Goal: Information Seeking & Learning: Learn about a topic

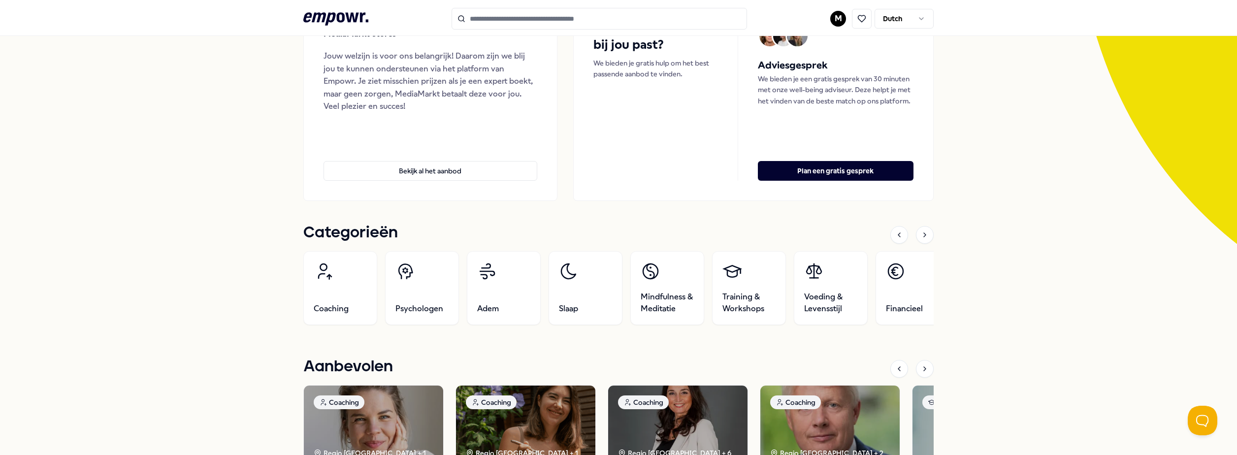
scroll to position [148, 0]
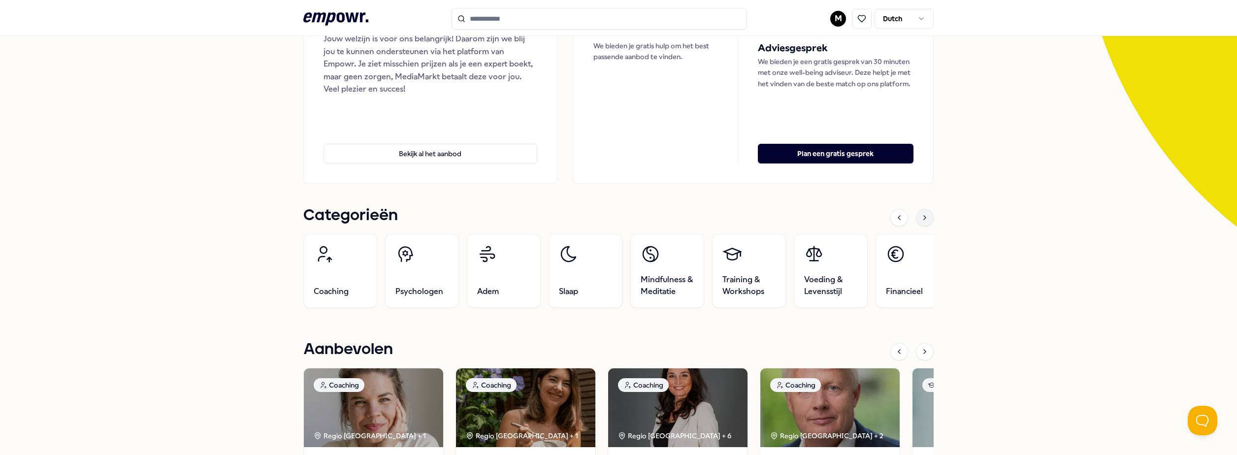
click at [924, 216] on icon at bounding box center [925, 218] width 2 height 4
click at [887, 270] on link "Managers" at bounding box center [912, 271] width 74 height 74
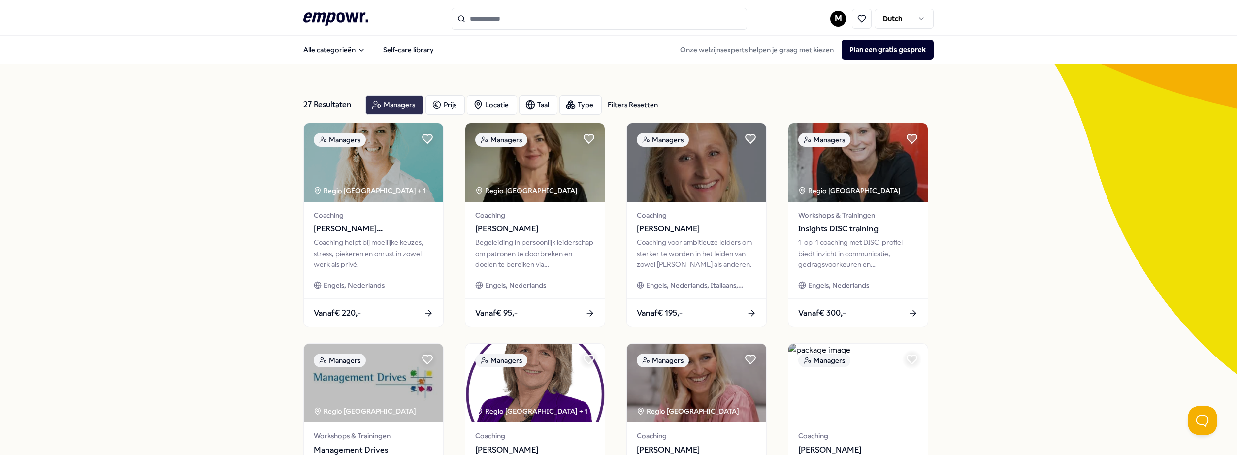
click at [395, 110] on div "Managers" at bounding box center [394, 105] width 58 height 20
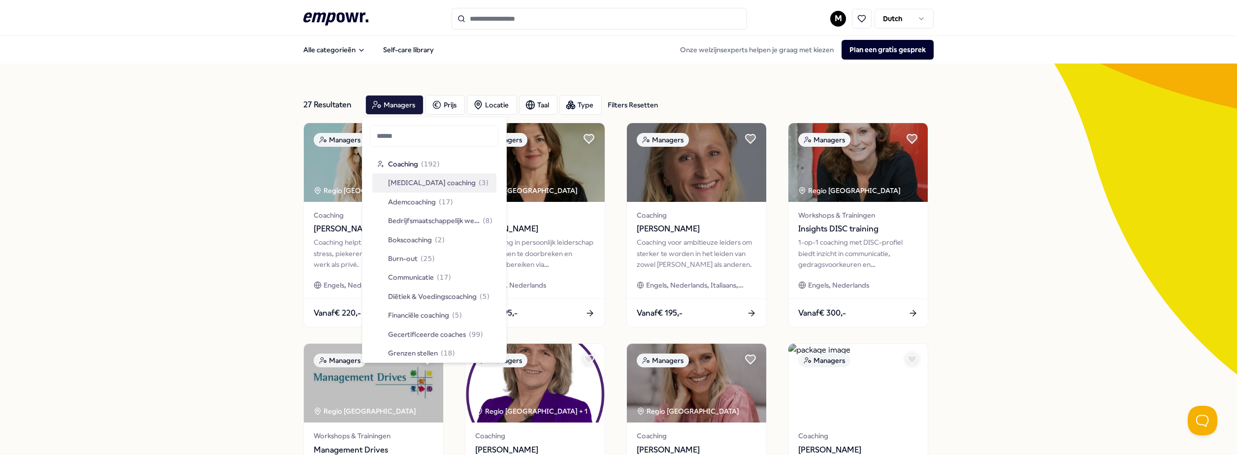
click at [238, 173] on div "27 Resultaten Filters Resetten Managers Prijs Locatie Taal Type Filters Resette…" at bounding box center [618, 448] width 1237 height 769
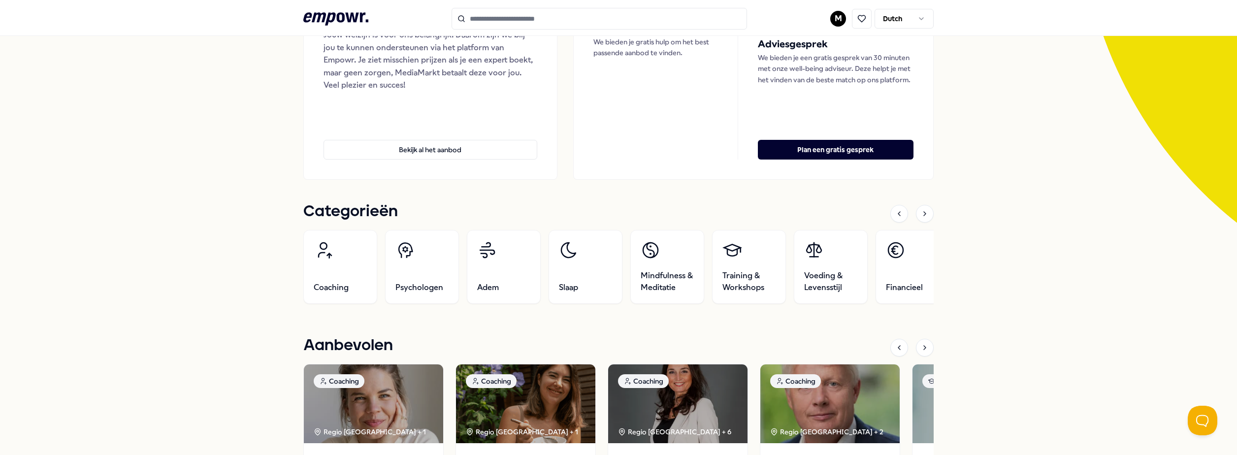
scroll to position [151, 0]
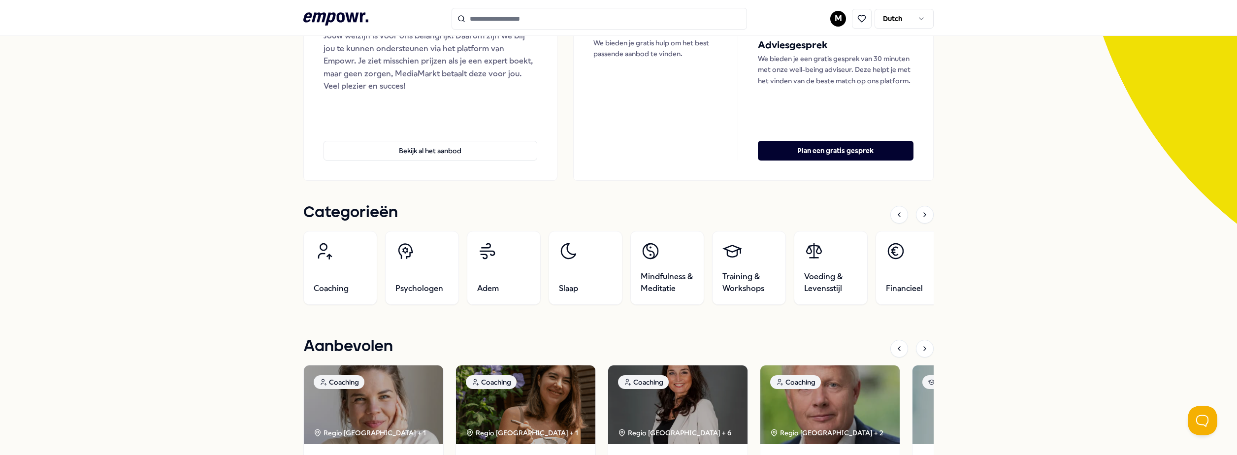
click at [919, 209] on div at bounding box center [925, 215] width 18 height 18
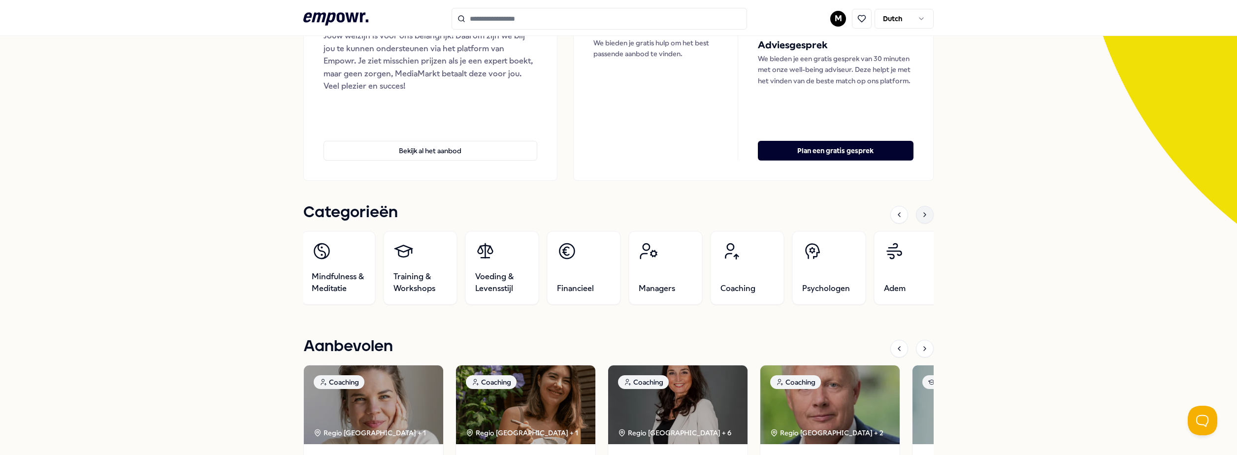
click at [919, 209] on div at bounding box center [925, 215] width 18 height 18
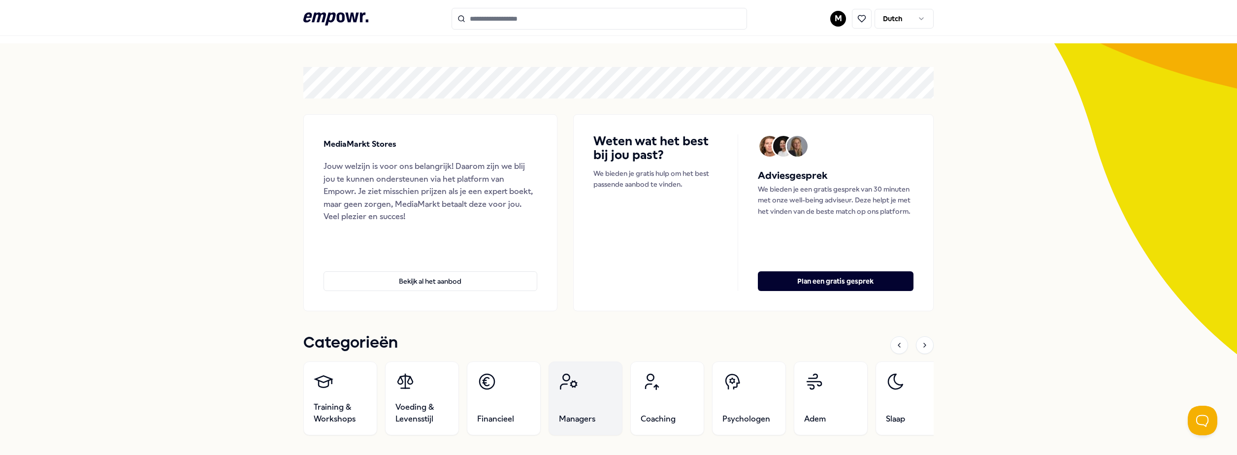
scroll to position [0, 0]
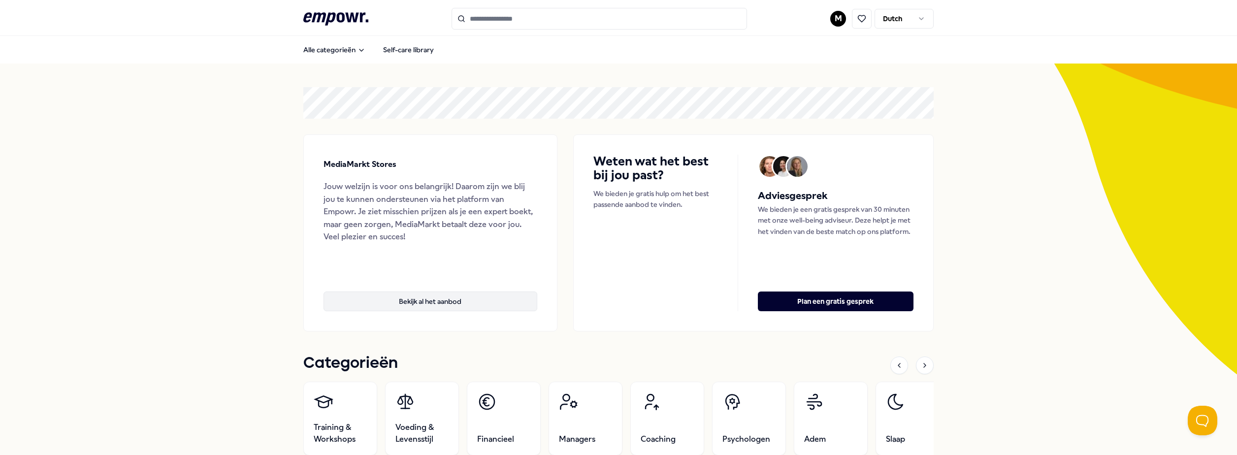
click at [411, 299] on button "Bekijk al het aanbod" at bounding box center [431, 302] width 214 height 20
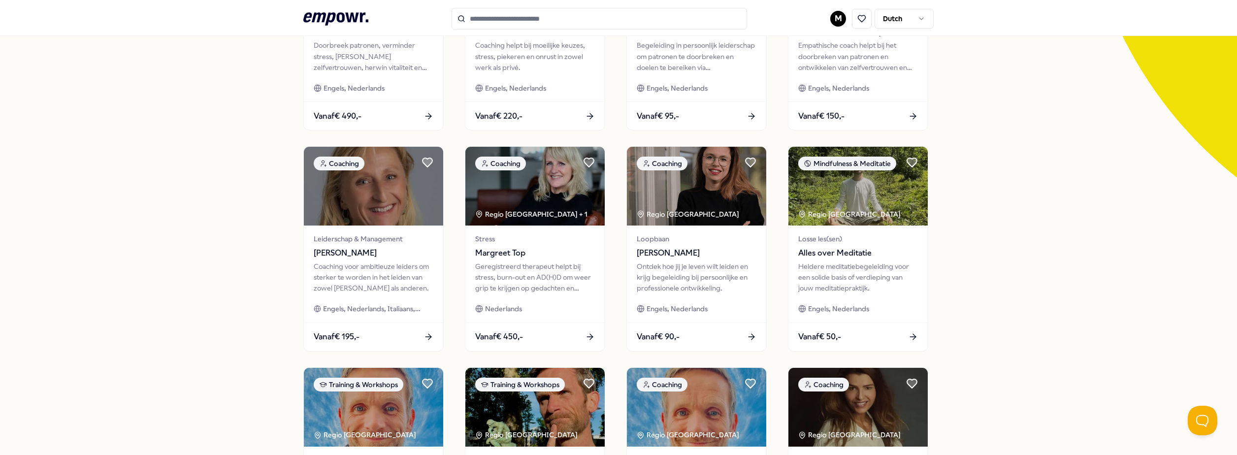
scroll to position [246, 0]
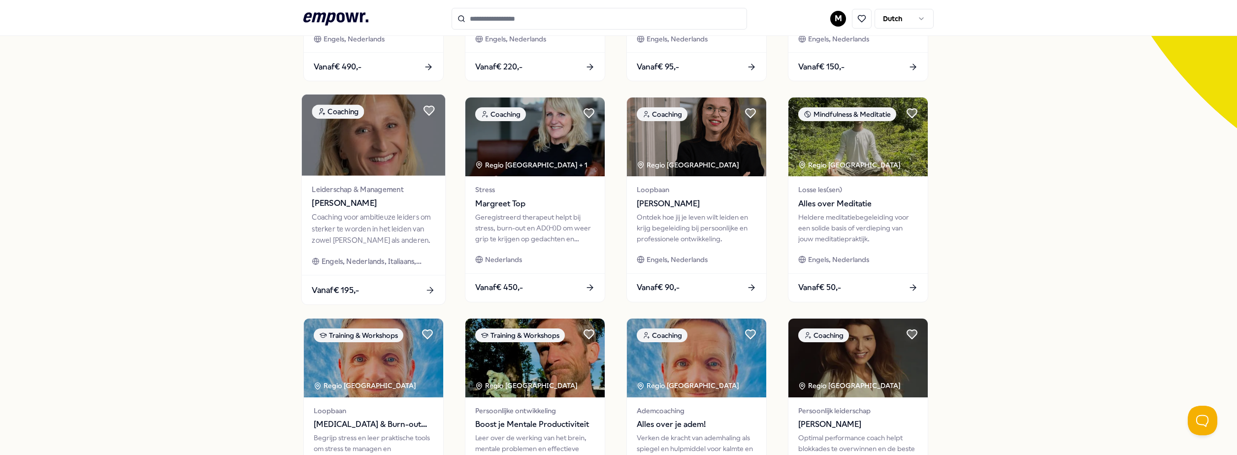
click at [399, 195] on span "Leiderschap & Management" at bounding box center [373, 189] width 123 height 11
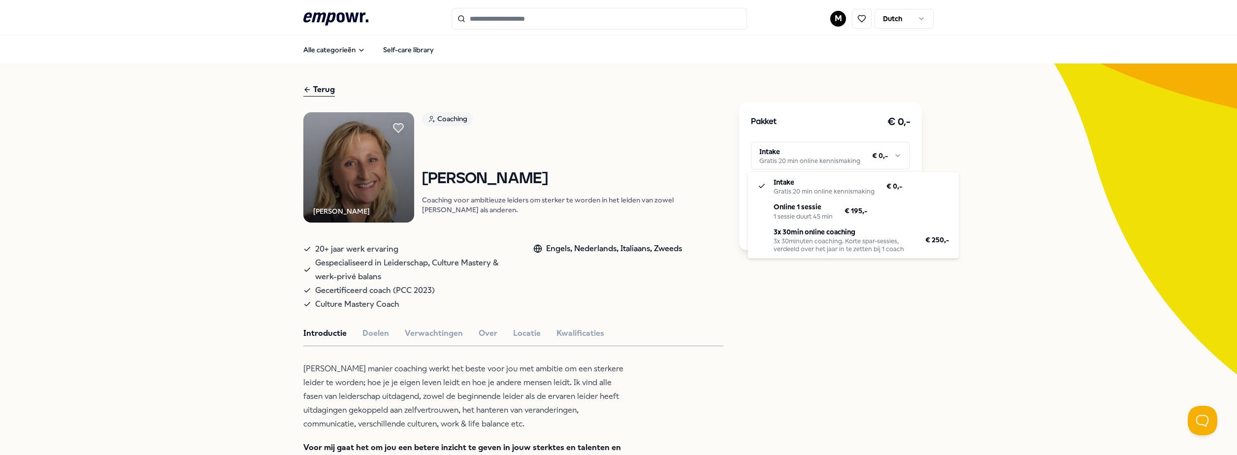
click at [817, 152] on html ".empowr-logo_svg__cls-1{fill:#03032f} M Dutch Alle categorieën Self-care librar…" at bounding box center [618, 227] width 1237 height 455
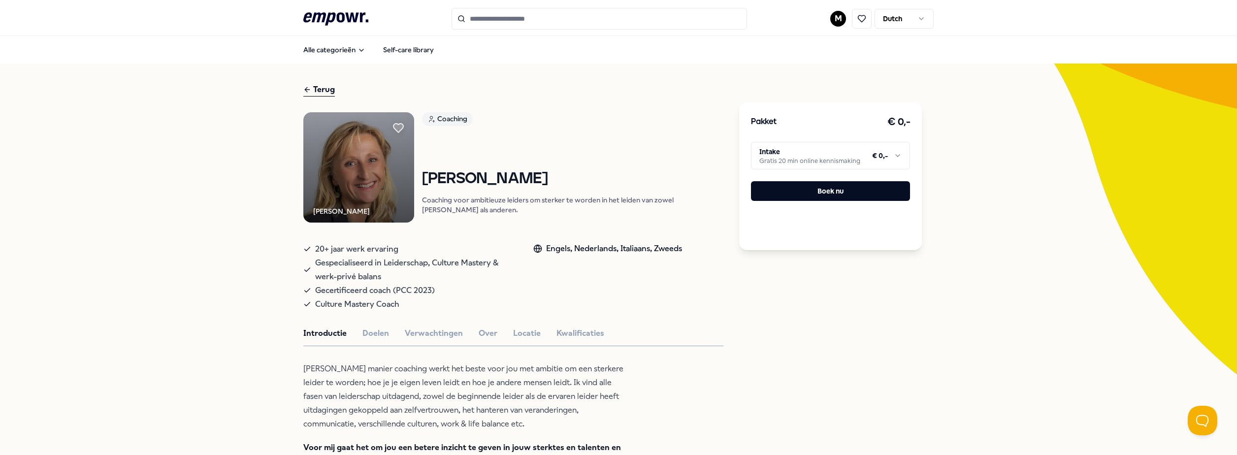
click at [686, 165] on html ".empowr-logo_svg__cls-1{fill:#03032f} M Dutch Alle categorieën Self-care librar…" at bounding box center [618, 227] width 1237 height 455
click at [975, 45] on nav "Alle categorieën Self-care library" at bounding box center [618, 50] width 1237 height 28
click at [947, 41] on nav "Alle categorieën Self-care library" at bounding box center [618, 50] width 1237 height 28
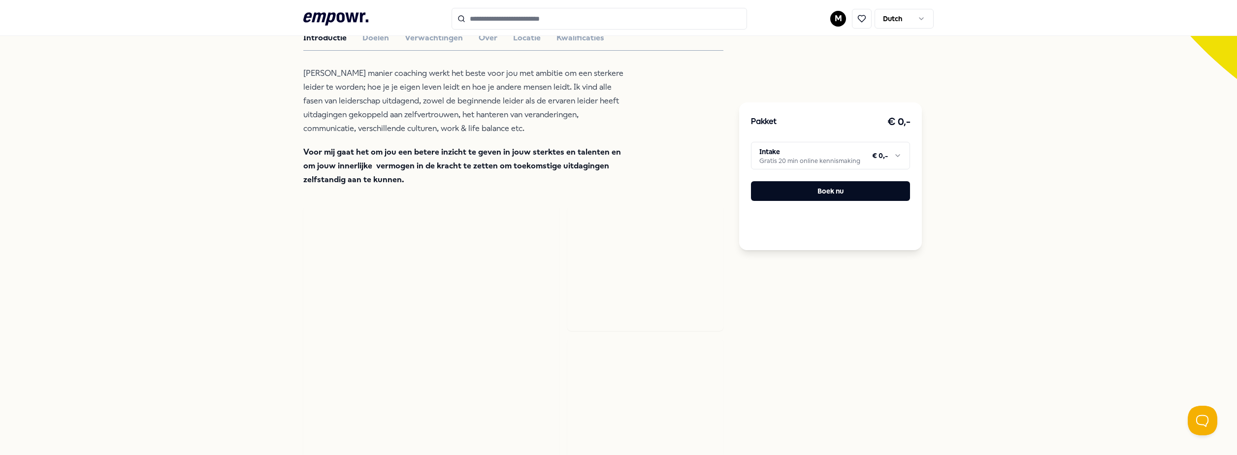
scroll to position [98, 0]
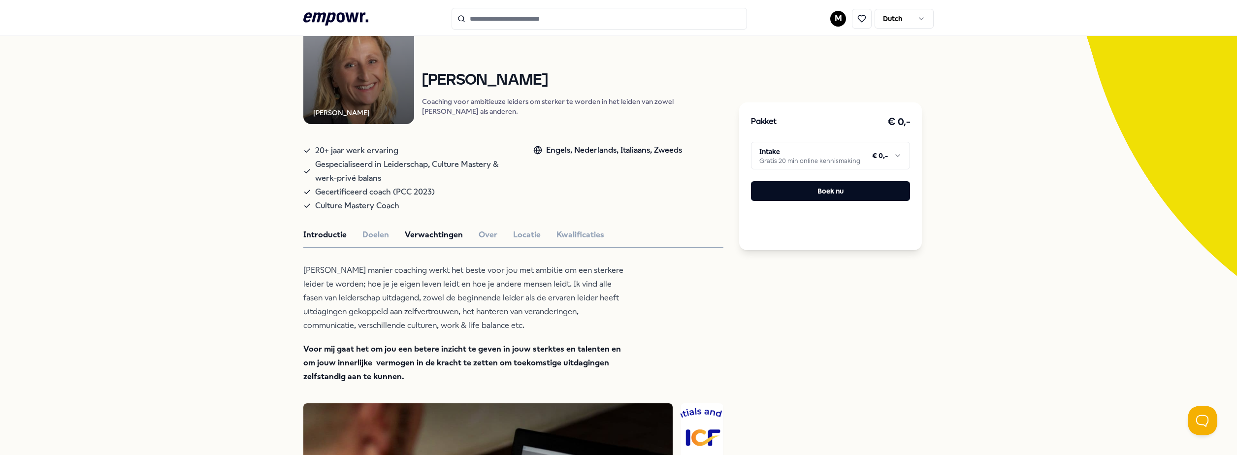
click at [435, 241] on button "Verwachtingen" at bounding box center [434, 234] width 58 height 13
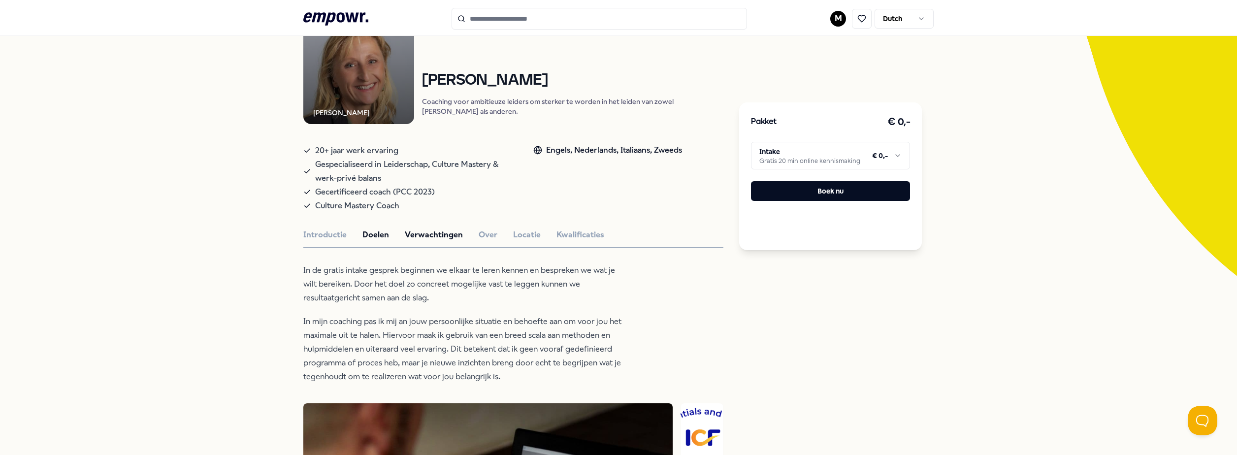
click at [381, 241] on button "Doelen" at bounding box center [375, 234] width 27 height 13
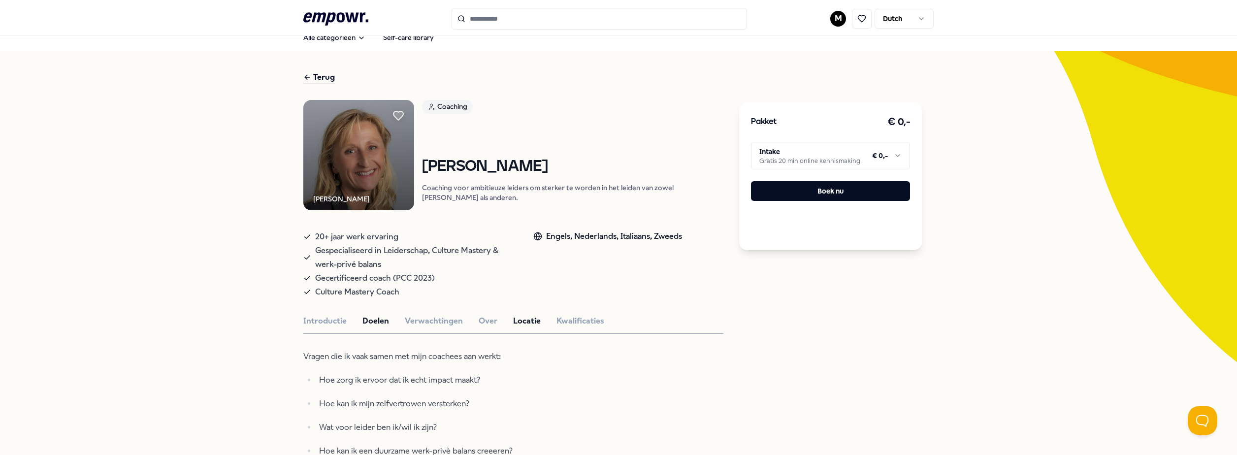
scroll to position [0, 0]
